Goal: Find specific page/section: Find specific page/section

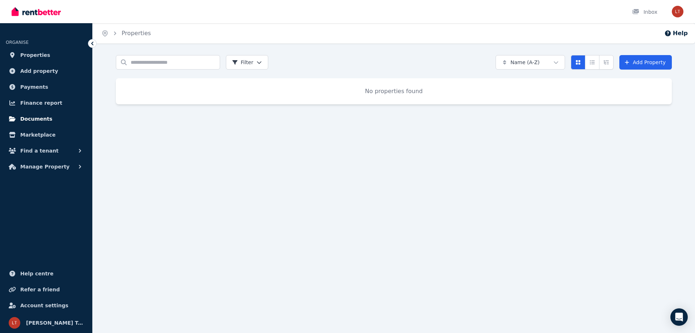
click at [44, 113] on link "Documents" at bounding box center [46, 119] width 81 height 14
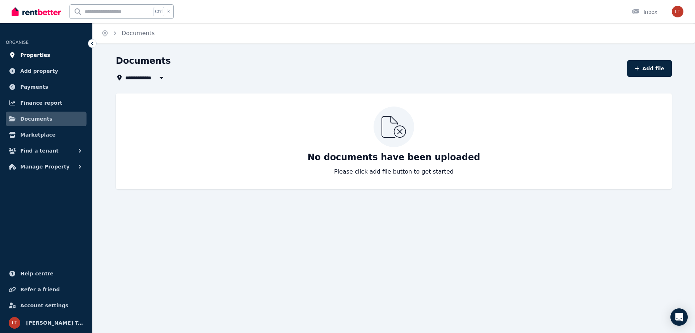
click at [37, 50] on link "Properties" at bounding box center [46, 55] width 81 height 14
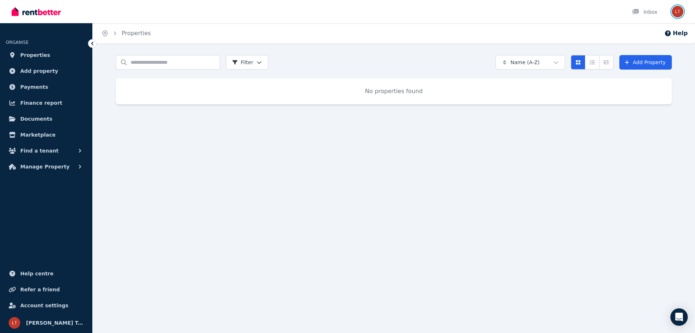
click at [676, 13] on img "button" at bounding box center [678, 12] width 12 height 12
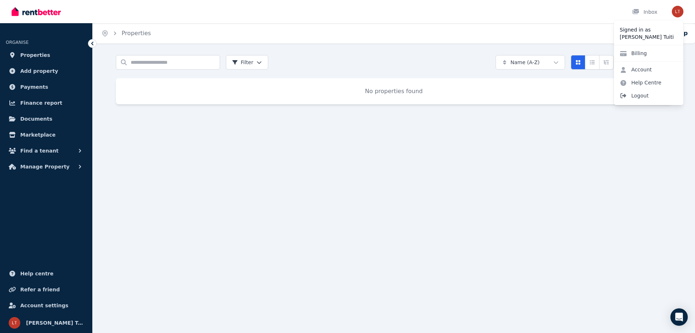
click at [649, 96] on span "Logout" at bounding box center [649, 95] width 70 height 13
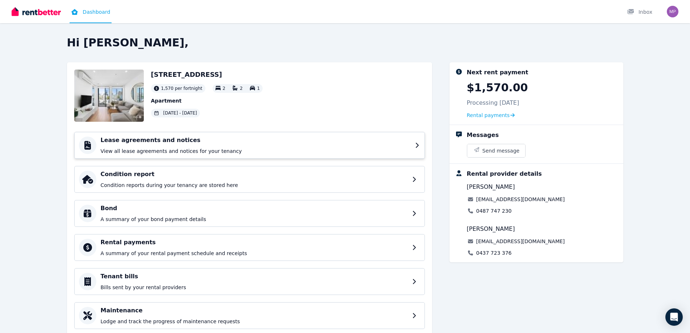
click at [282, 145] on div "Lease agreements and notices View all lease agreements and notices for your ten…" at bounding box center [256, 145] width 310 height 19
